Goal: Find specific page/section: Find specific page/section

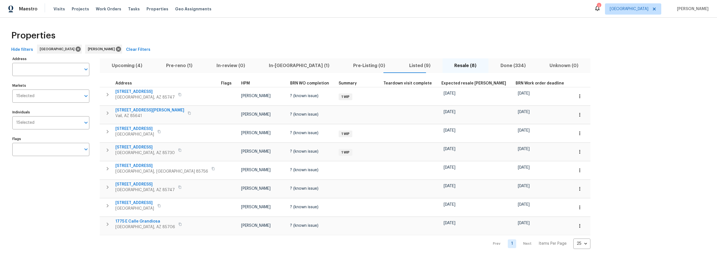
scroll to position [1, 0]
click at [171, 62] on span "Pre-reno (1)" at bounding box center [178, 66] width 43 height 8
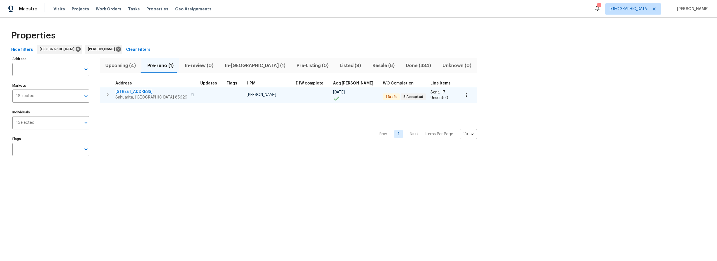
click at [191, 96] on icon "button" at bounding box center [192, 94] width 3 height 3
click at [191, 94] on icon "button" at bounding box center [192, 94] width 3 height 3
click at [109, 96] on icon "button" at bounding box center [107, 94] width 7 height 7
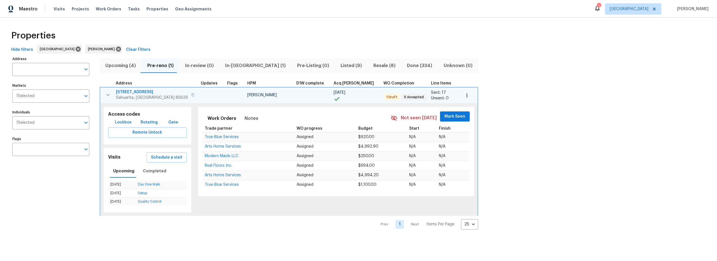
click at [124, 122] on span "Lockbox" at bounding box center [123, 122] width 17 height 7
click at [119, 122] on span "Lockbox" at bounding box center [123, 122] width 17 height 7
drag, startPoint x: 226, startPoint y: 219, endPoint x: 227, endPoint y: 196, distance: 22.4
click at [227, 218] on div "Prev 1 Next Items Per Page 25 25 ​" at bounding box center [289, 222] width 379 height 14
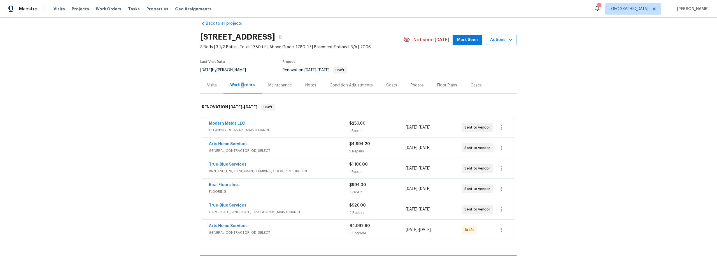
scroll to position [8, 0]
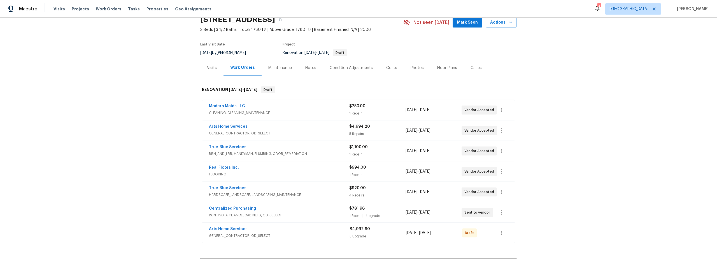
scroll to position [26, 0]
click at [323, 193] on span "HARDSCAPE_LANDSCAPE, LANDSCAPING_MAINTENANCE" at bounding box center [279, 194] width 140 height 6
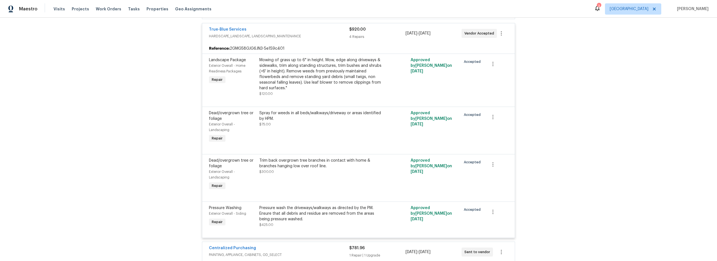
scroll to position [178, 0]
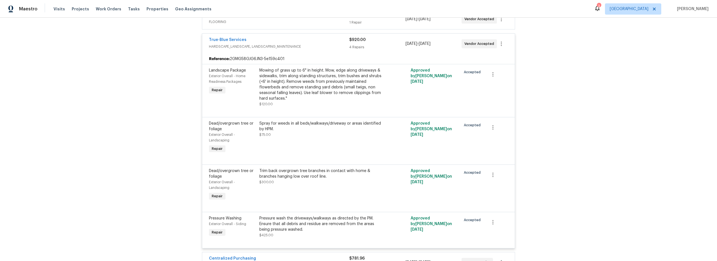
click at [167, 194] on div "Back to all projects 14167 S Avenida Zumba, Sahuarita, AZ 85629 3 Beds | 3 1/2 …" at bounding box center [358, 139] width 717 height 243
